Goal: Task Accomplishment & Management: Complete application form

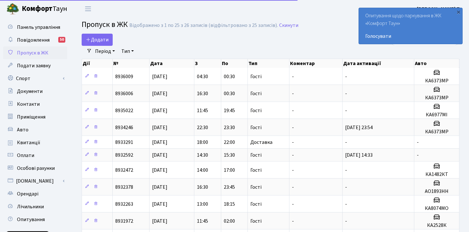
select select "25"
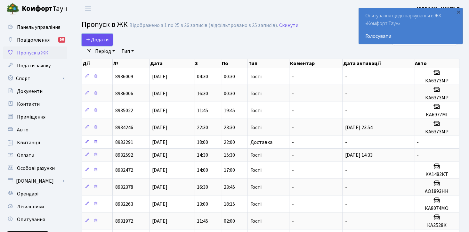
click at [101, 40] on span "Додати" at bounding box center [97, 39] width 23 height 7
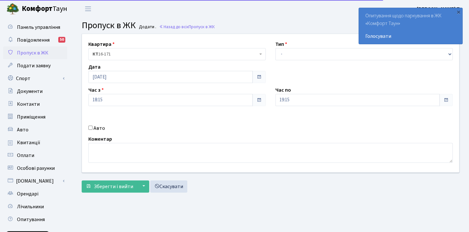
click at [275, 48] on select "- Доставка Таксі Гості Сервіс" at bounding box center [363, 54] width 177 height 12
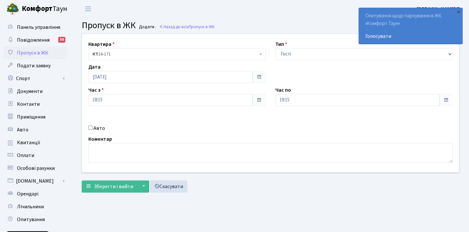
click at [289, 49] on select "- Доставка Таксі Гості Сервіс" at bounding box center [363, 54] width 177 height 12
select select "1"
click at [275, 48] on select "- Доставка Таксі Гості Сервіс" at bounding box center [363, 54] width 177 height 12
click at [296, 101] on input "19:15" at bounding box center [357, 100] width 164 height 12
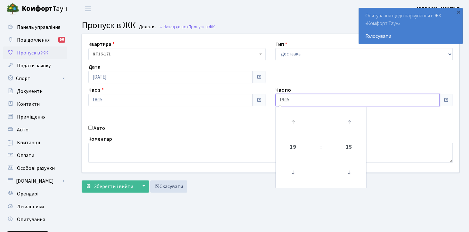
click at [301, 132] on link at bounding box center [293, 121] width 19 height 23
click at [295, 126] on icon at bounding box center [292, 121] width 17 height 17
type input "22:15"
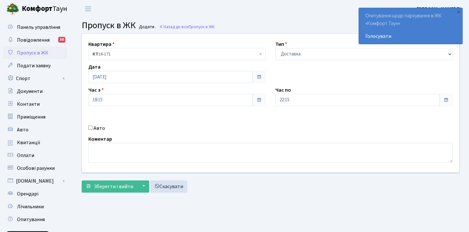
click at [251, 198] on main "Admin Пропуск в ЖК Додати Пропуск в ЖК Додати . Назад до всіх Пропуск в ЖК Квар…" at bounding box center [270, 145] width 397 height 255
click at [115, 184] on span "Зберегти і вийти" at bounding box center [113, 186] width 39 height 7
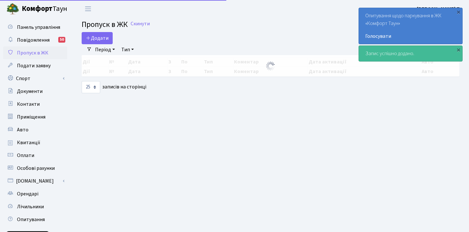
select select "25"
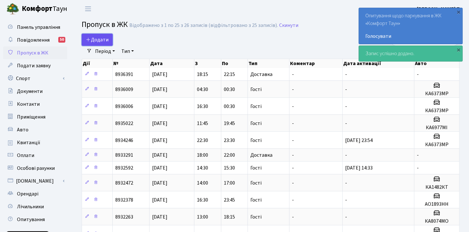
click at [98, 38] on span "Додати" at bounding box center [97, 39] width 23 height 7
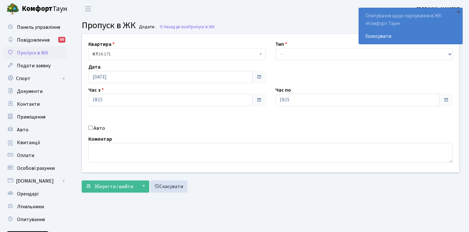
select select "1"
click at [275, 48] on select "- Доставка Таксі Гості Сервіс" at bounding box center [363, 54] width 177 height 12
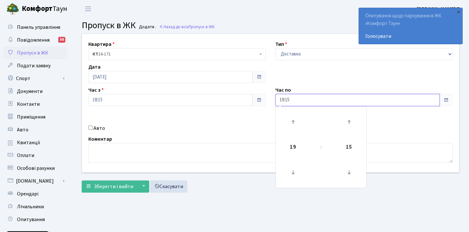
click at [296, 98] on input "19:15" at bounding box center [357, 100] width 164 height 12
click at [293, 123] on icon at bounding box center [292, 121] width 17 height 17
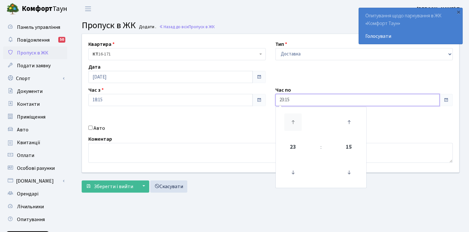
click at [293, 123] on icon at bounding box center [292, 121] width 17 height 17
type input "00:15"
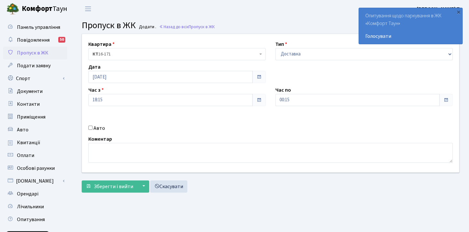
click at [249, 185] on div "Зберегти і вийти ▼ Зберегти та продовжити редагування Зберегти та створити Скас…" at bounding box center [271, 186] width 378 height 12
click at [117, 184] on span "Зберегти і вийти" at bounding box center [113, 186] width 39 height 7
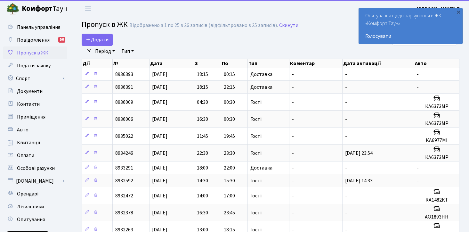
select select "25"
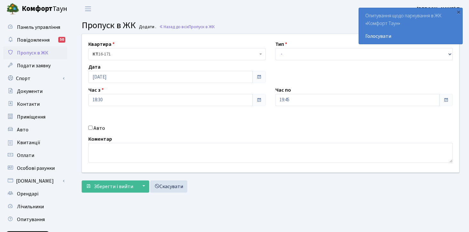
select select "3"
click at [275, 48] on select "- Доставка Таксі Гості Сервіс" at bounding box center [363, 54] width 177 height 12
click at [86, 126] on div "Авто" at bounding box center [177, 128] width 187 height 8
click at [89, 127] on input "Авто" at bounding box center [90, 128] width 4 height 4
checkbox input "true"
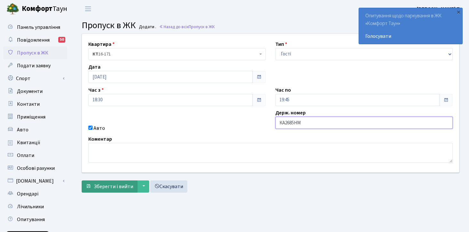
type input "КА2685НМ"
click at [122, 184] on span "Зберегти і вийти" at bounding box center [113, 186] width 39 height 7
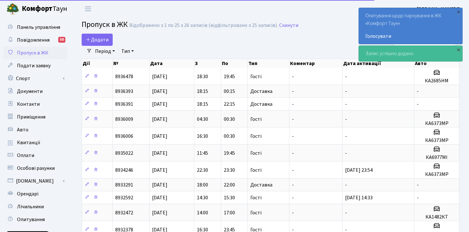
select select "25"
